Goal: Check status: Check status

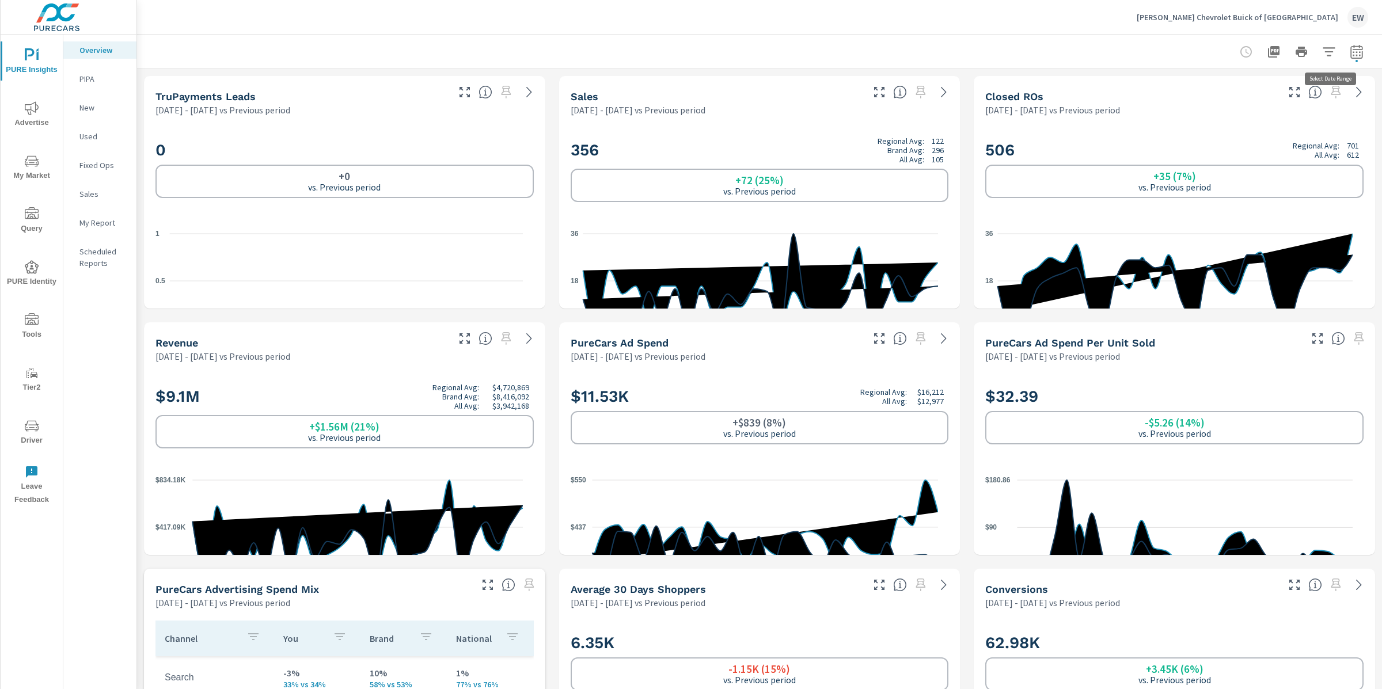
click at [1349, 52] on icon "button" at bounding box center [1356, 52] width 14 height 14
select select "Previous period"
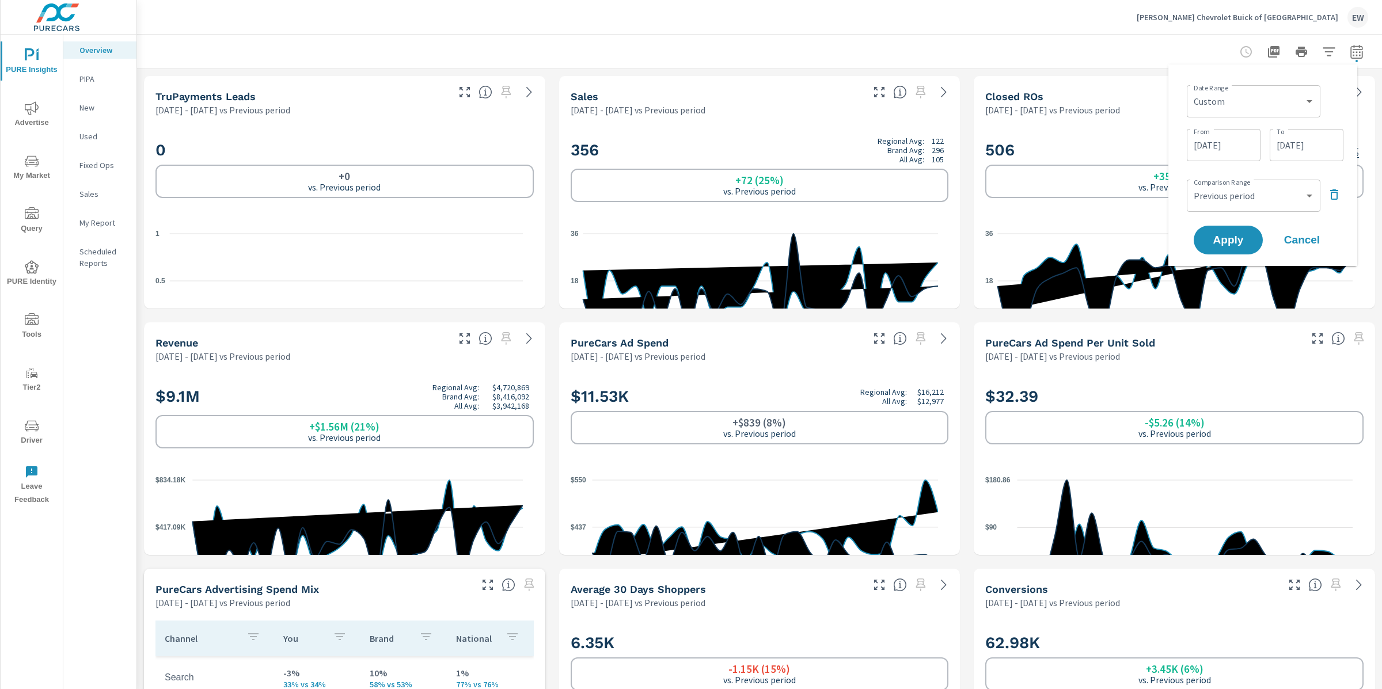
click at [1336, 201] on icon "button" at bounding box center [1334, 195] width 14 height 14
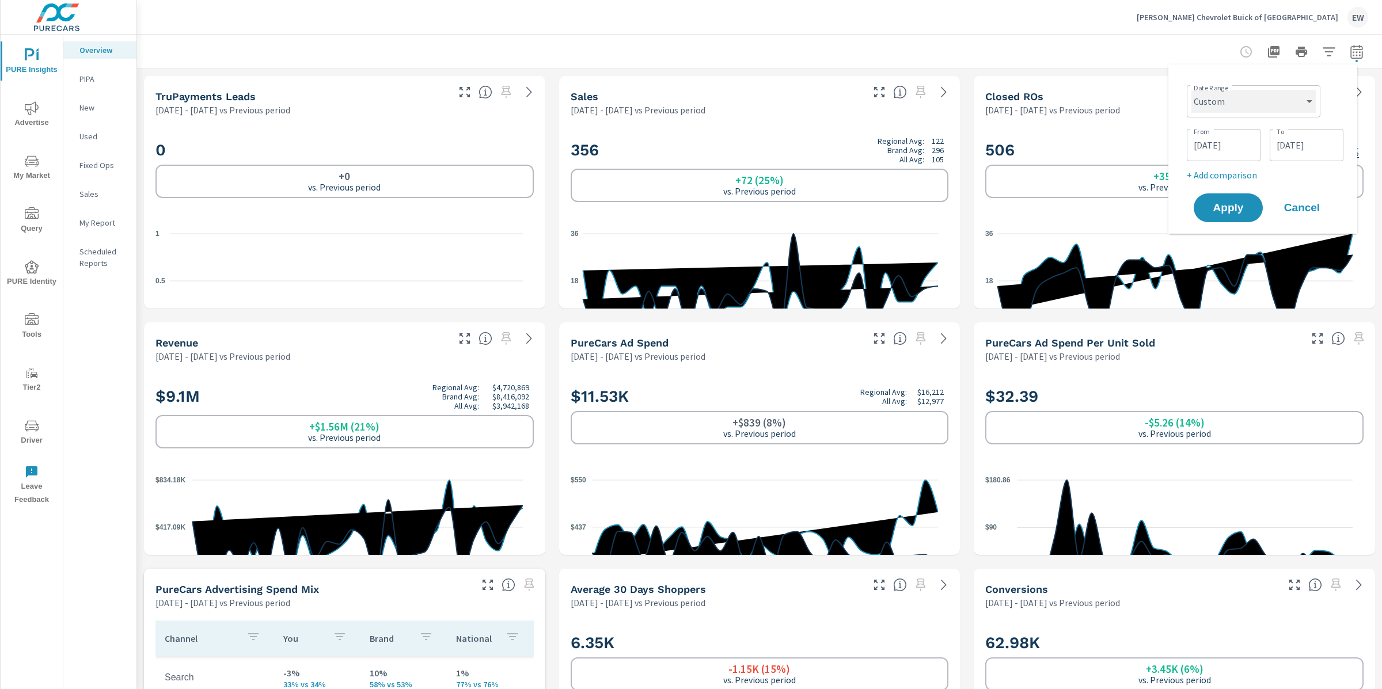
click at [1254, 102] on select "Custom [DATE] Last week Last 7 days Last 14 days Last 30 days Last 45 days Last…" at bounding box center [1253, 101] width 124 height 23
click at [1191, 90] on select "Custom [DATE] Last week Last 7 days Last 14 days Last 30 days Last 45 days Last…" at bounding box center [1253, 101] width 124 height 23
select select "Last month"
click at [1219, 168] on span "Apply" at bounding box center [1227, 164] width 47 height 11
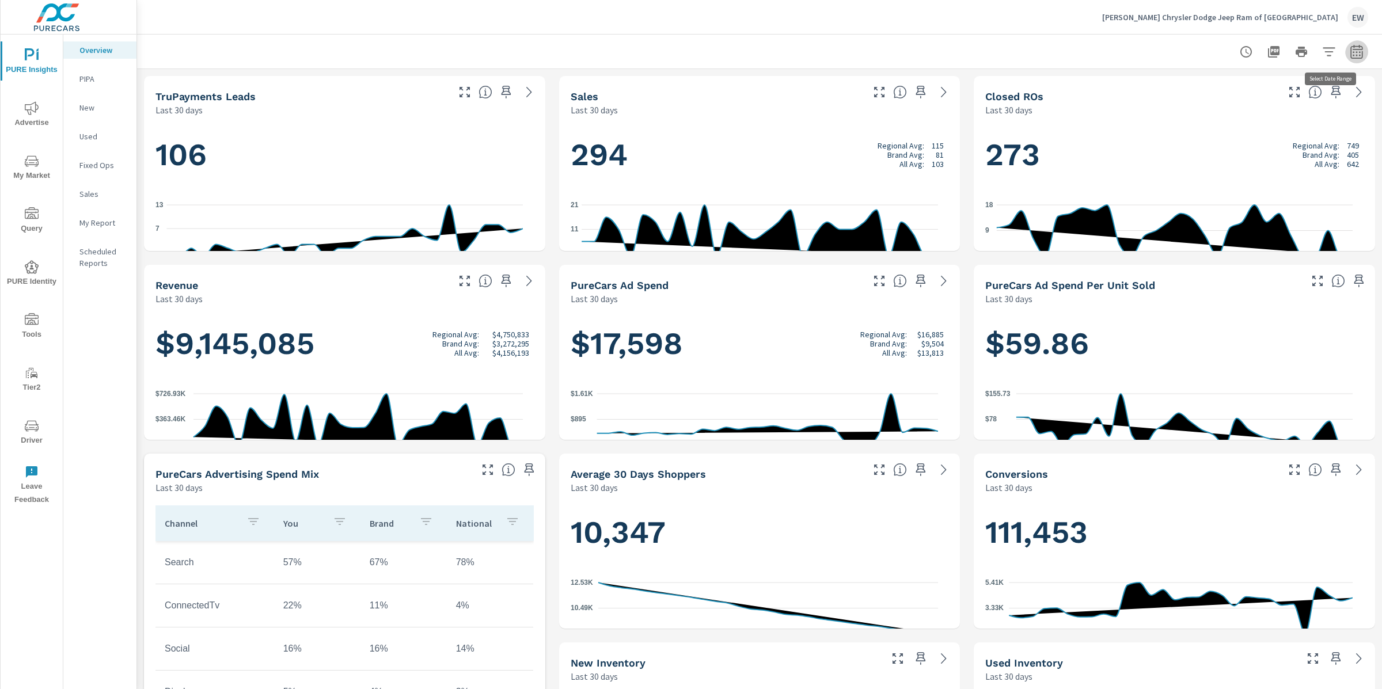
click at [1349, 55] on icon "button" at bounding box center [1356, 52] width 14 height 14
click at [1289, 101] on select "Custom Yesterday Last week Last 7 days Last 14 days Last 30 days Last 45 days L…" at bounding box center [1253, 101] width 115 height 23
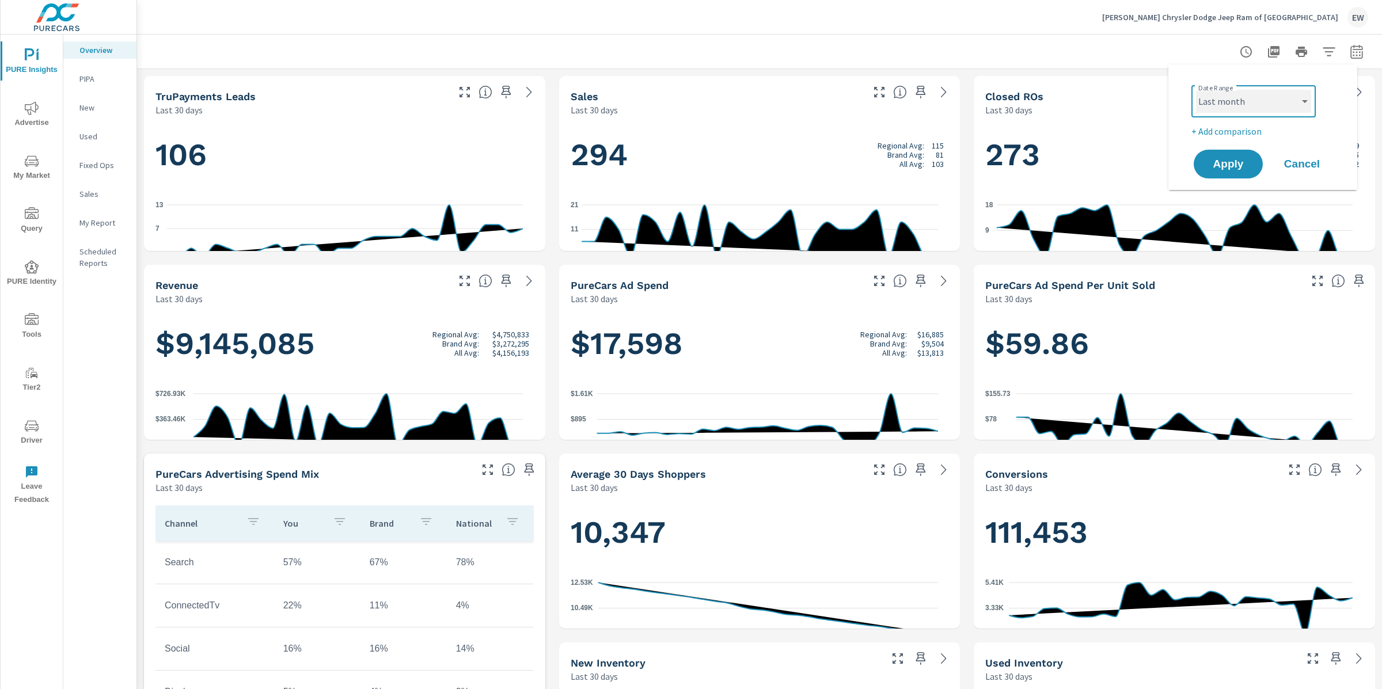
click at [1196, 90] on select "Custom Yesterday Last week Last 7 days Last 14 days Last 30 days Last 45 days L…" at bounding box center [1253, 101] width 115 height 23
select select "Last month"
click at [1219, 170] on span "Apply" at bounding box center [1227, 164] width 47 height 11
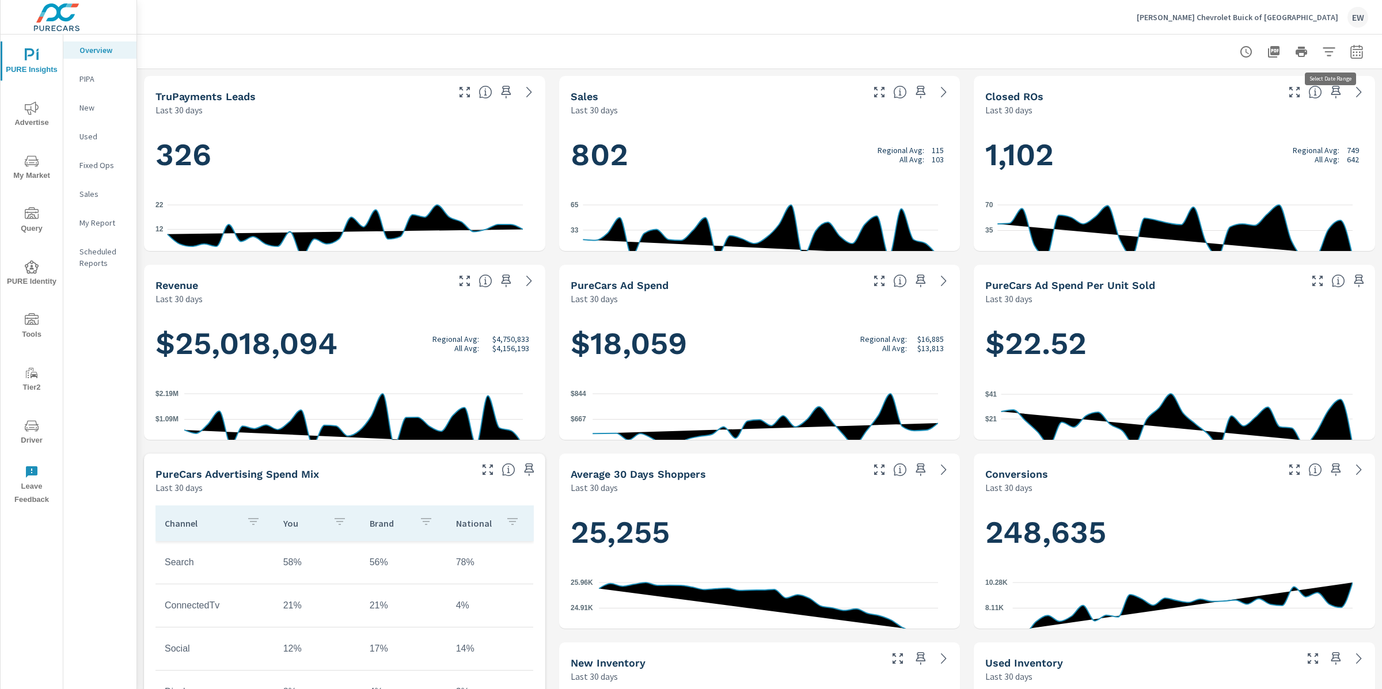
click at [1349, 51] on icon "button" at bounding box center [1356, 52] width 14 height 14
click at [1267, 102] on select "Custom Yesterday Last week Last 7 days Last 14 days Last 30 days Last 45 days L…" at bounding box center [1253, 101] width 115 height 23
click at [1196, 90] on select "Custom [DATE] Last week Last 7 days Last 14 days Last 30 days Last 45 days Last…" at bounding box center [1253, 101] width 115 height 23
select select "Last month"
click at [1227, 166] on span "Apply" at bounding box center [1227, 164] width 47 height 11
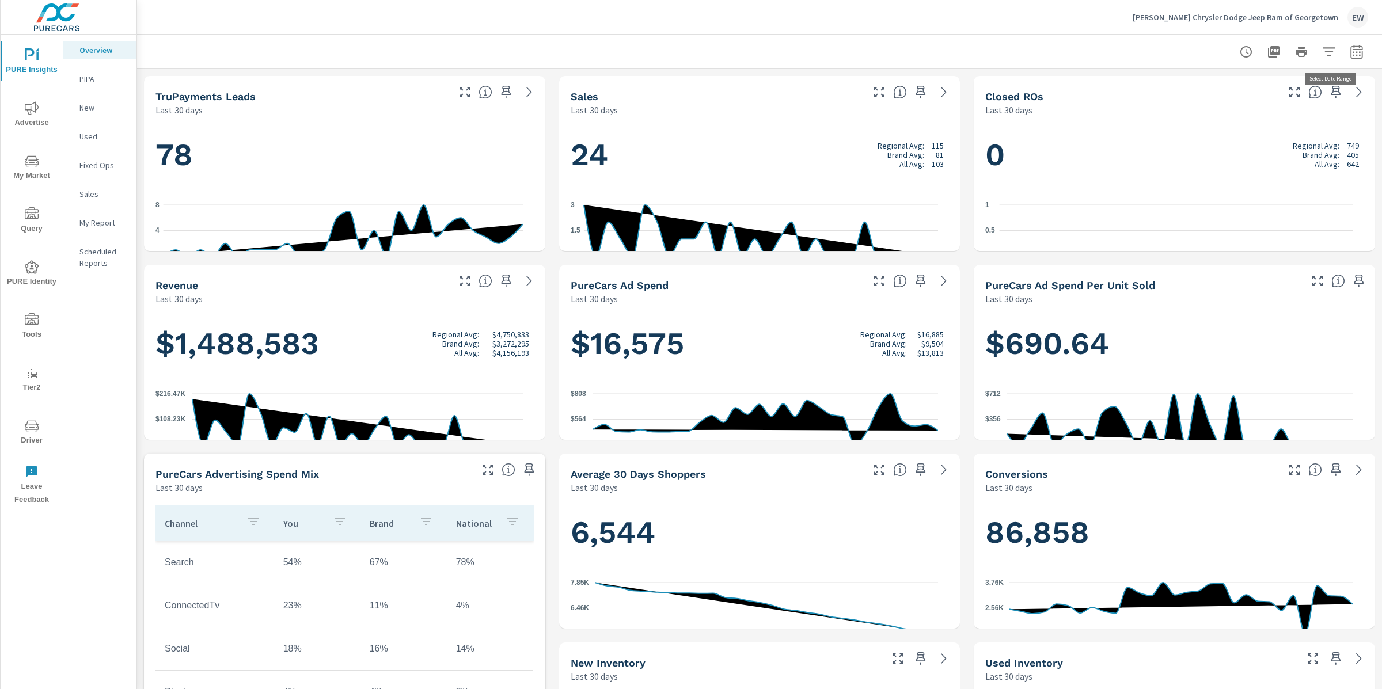
click at [1349, 50] on icon "button" at bounding box center [1356, 52] width 14 height 14
click at [1260, 102] on select "Custom [DATE] Last week Last 7 days Last 14 days Last 30 days Last 45 days Last…" at bounding box center [1253, 101] width 115 height 23
click at [1196, 90] on select "Custom [DATE] Last week Last 7 days Last 14 days Last 30 days Last 45 days Last…" at bounding box center [1253, 101] width 115 height 23
select select "Last month"
click at [1222, 170] on span "Apply" at bounding box center [1227, 164] width 47 height 11
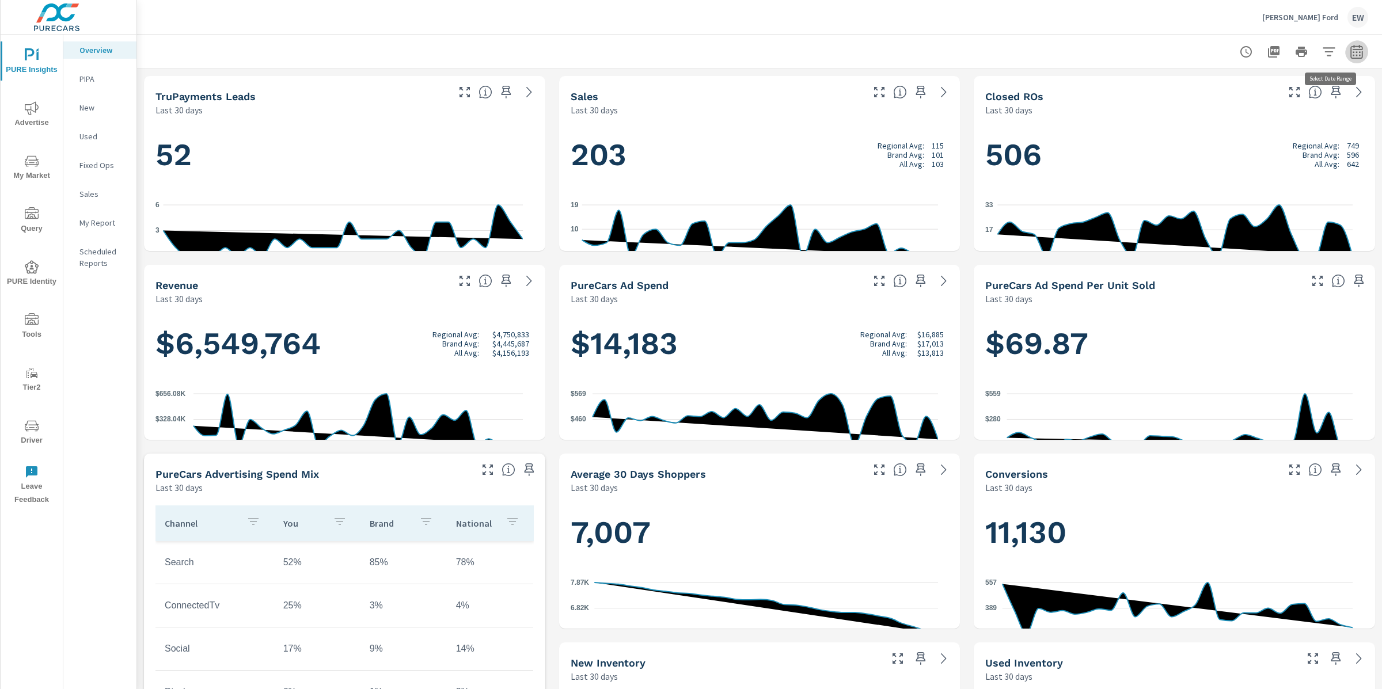
click at [1352, 51] on icon "button" at bounding box center [1355, 53] width 7 height 5
click at [1253, 96] on select "Custom [DATE] Last week Last 7 days Last 14 days Last 30 days Last 45 days Last…" at bounding box center [1253, 101] width 115 height 23
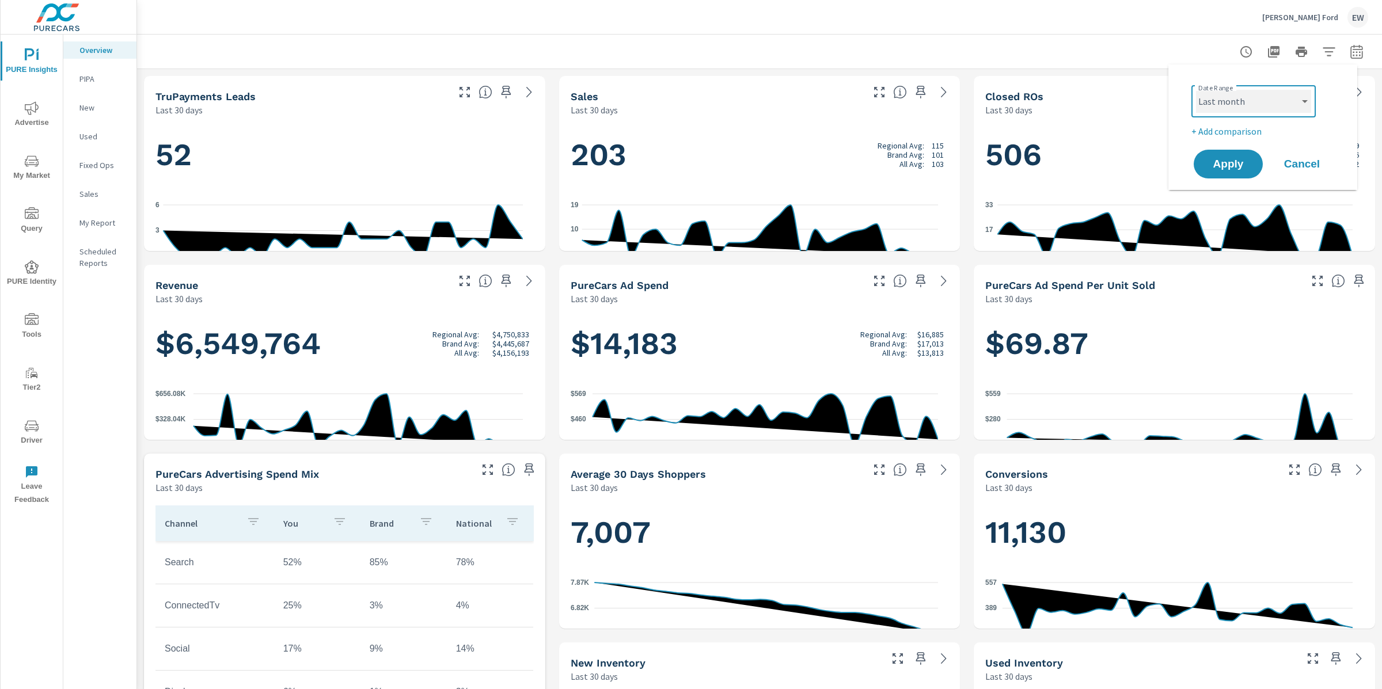
click at [1196, 90] on select "Custom [DATE] Last week Last 7 days Last 14 days Last 30 days Last 45 days Last…" at bounding box center [1253, 101] width 115 height 23
select select "Last month"
click at [1223, 170] on span "Apply" at bounding box center [1227, 164] width 47 height 11
